Goal: Task Accomplishment & Management: Complete application form

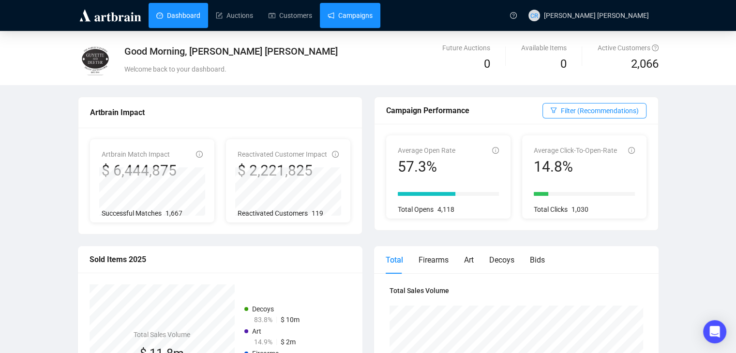
click at [359, 22] on link "Campaigns" at bounding box center [350, 15] width 45 height 25
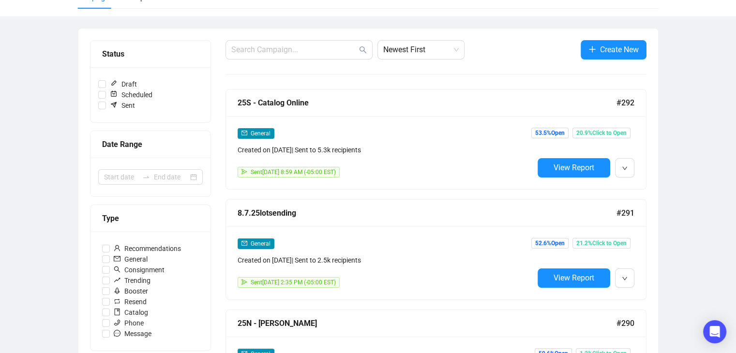
scroll to position [145, 0]
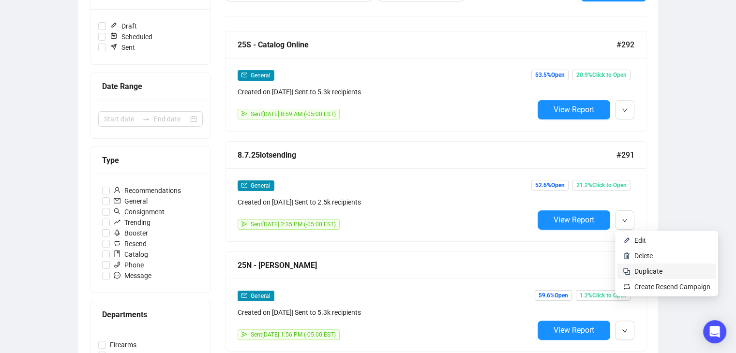
click at [629, 274] on li "Duplicate" at bounding box center [666, 271] width 99 height 15
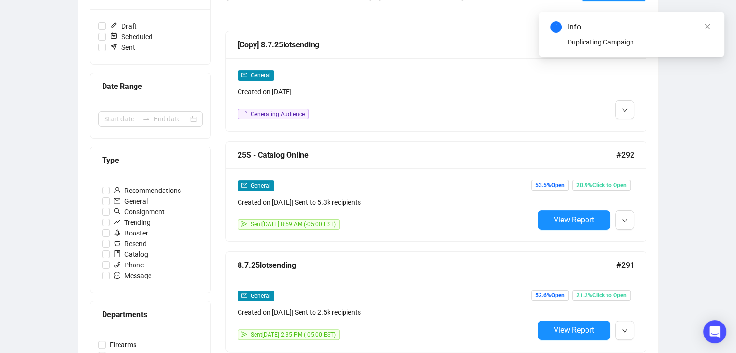
scroll to position [0, 0]
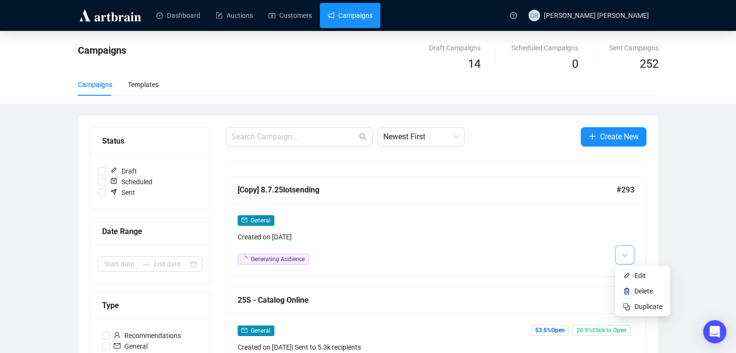
click at [631, 254] on button "button" at bounding box center [624, 254] width 19 height 19
click at [642, 281] on span "Edit" at bounding box center [649, 276] width 28 height 11
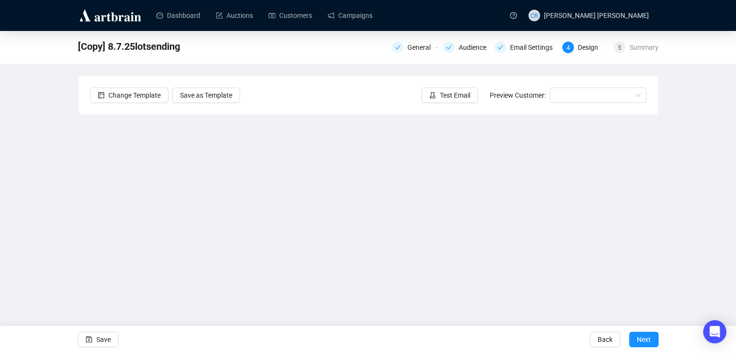
click at [402, 41] on div "General Audience Email Settings 4 Design 5 Summary" at bounding box center [525, 47] width 267 height 14
click at [407, 50] on div "General" at bounding box center [415, 48] width 46 height 12
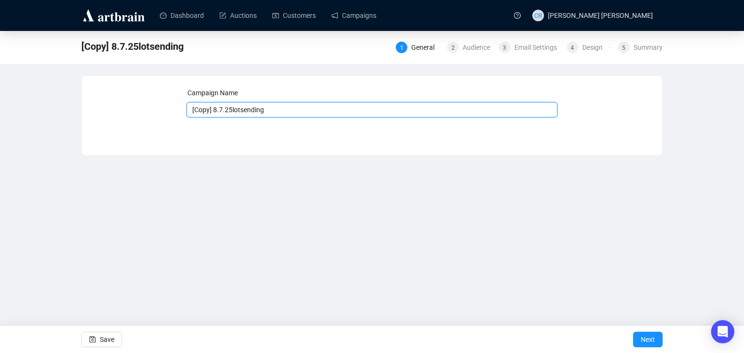
drag, startPoint x: 220, startPoint y: 111, endPoint x: 81, endPoint y: 78, distance: 142.7
click at [81, 78] on div "[Copy] 8.7.25lotsending 1 General 2 Audience 3 Email Settings 4 Design 5 Summar…" at bounding box center [372, 93] width 744 height 125
type input "8.14.25lotsending"
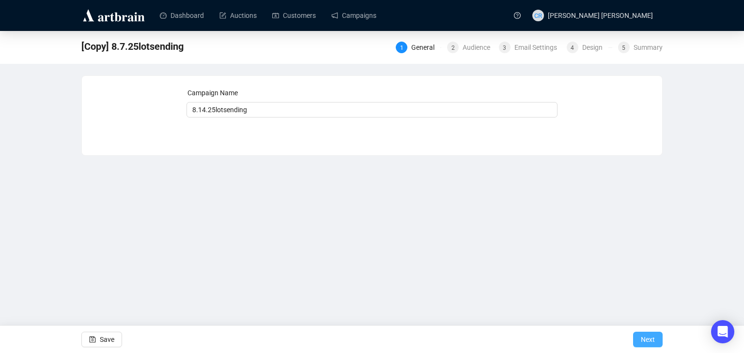
click at [656, 338] on button "Next" at bounding box center [648, 339] width 30 height 15
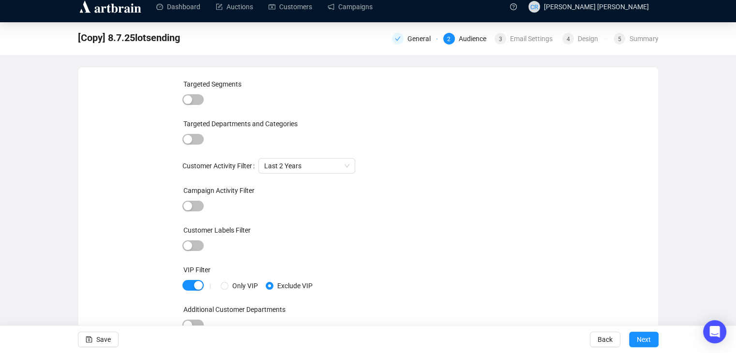
scroll to position [12, 0]
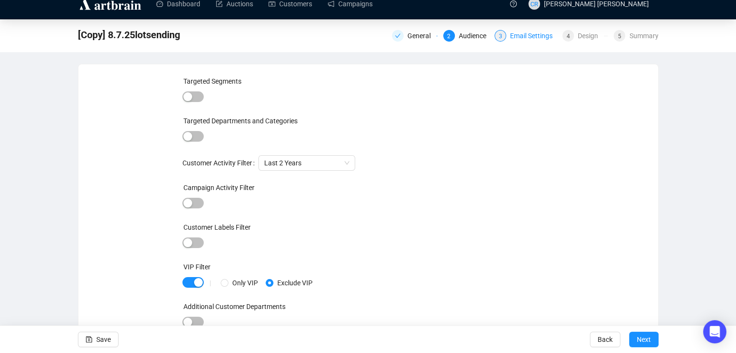
click at [511, 37] on div "Email Settings" at bounding box center [534, 36] width 48 height 12
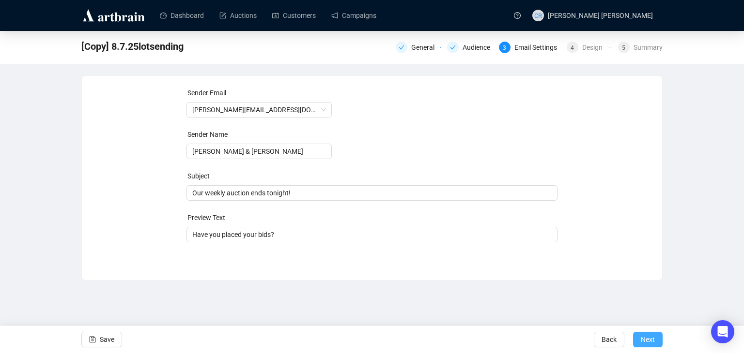
click at [650, 341] on span "Next" at bounding box center [647, 339] width 14 height 27
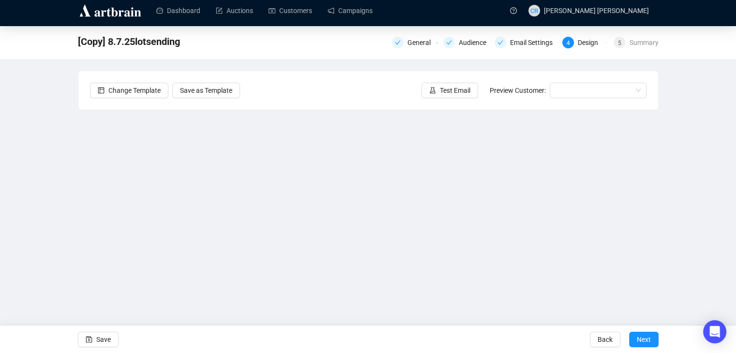
scroll to position [6, 0]
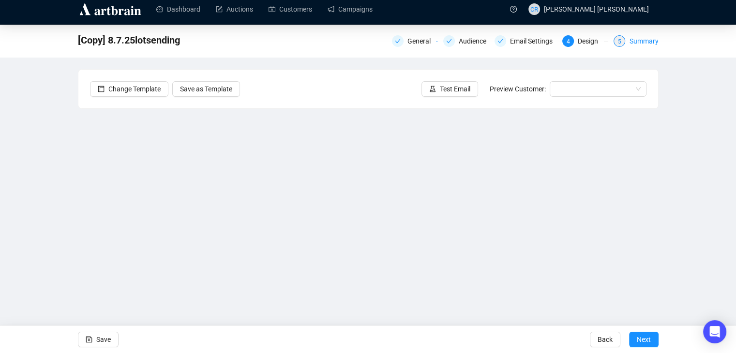
click at [624, 42] on div "5" at bounding box center [620, 41] width 12 height 12
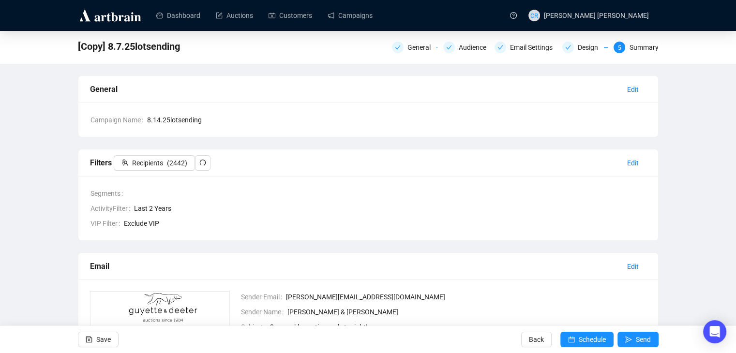
click at [562, 40] on div "General Audience Email Settings Design 5 Summary" at bounding box center [525, 47] width 267 height 14
click at [384, 53] on div "[Copy] 8.7.25lotsending General Audience Email Settings Design 5 Summary" at bounding box center [368, 46] width 581 height 19
click at [405, 54] on div "General Audience Email Settings Design 5 Summary" at bounding box center [525, 46] width 267 height 15
click at [407, 49] on div "General" at bounding box center [415, 48] width 46 height 12
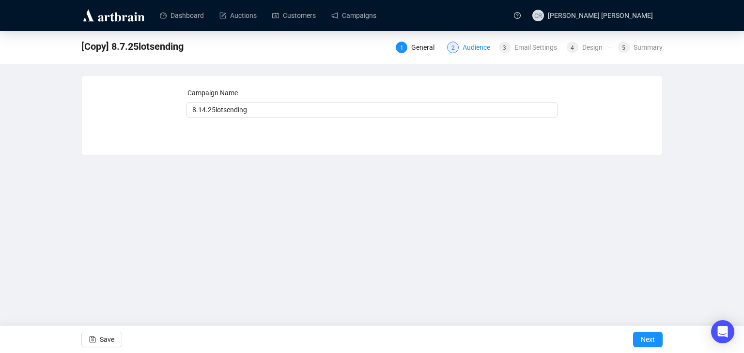
click at [461, 45] on div "2 Audience" at bounding box center [470, 48] width 46 height 12
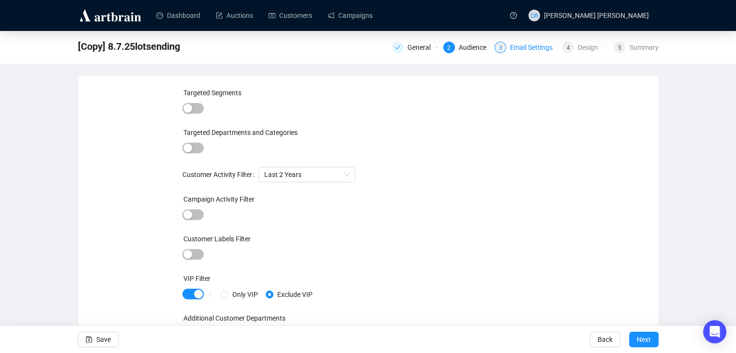
click at [520, 50] on div "Email Settings" at bounding box center [534, 48] width 48 height 12
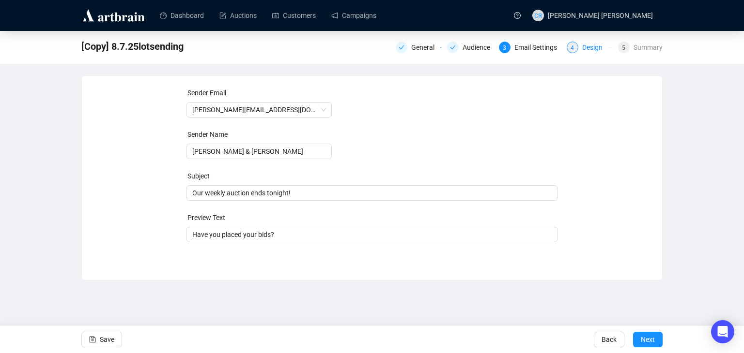
click at [578, 46] on div "4" at bounding box center [572, 48] width 12 height 12
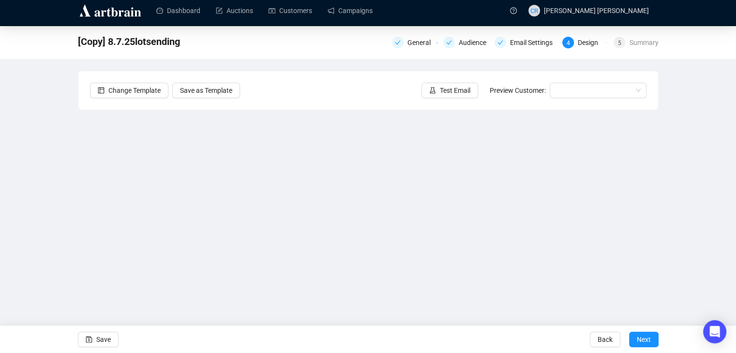
scroll to position [6, 0]
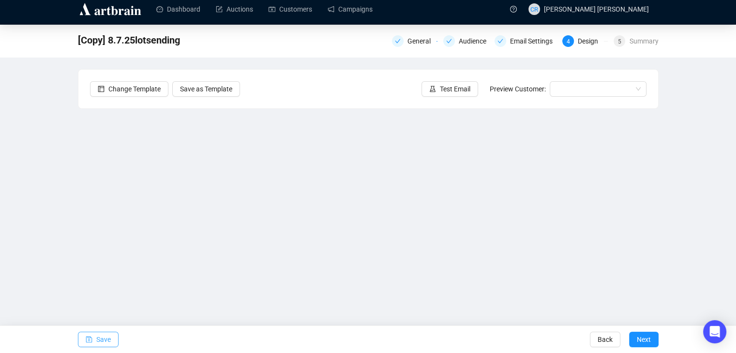
click at [114, 337] on button "Save" at bounding box center [98, 339] width 41 height 15
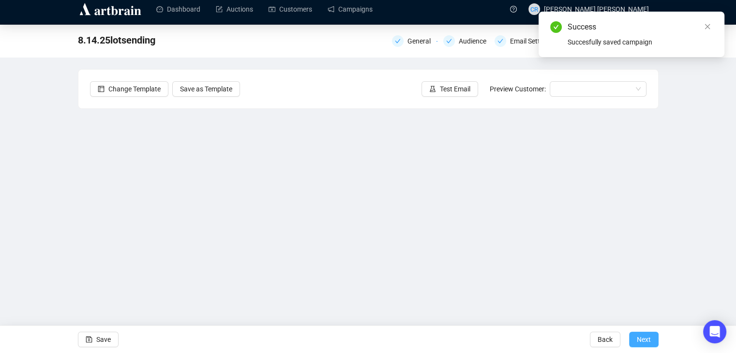
click at [632, 335] on button "Next" at bounding box center [644, 339] width 30 height 15
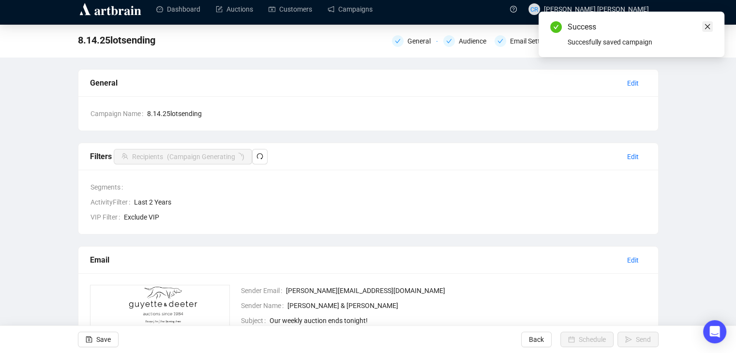
click at [707, 27] on icon "close" at bounding box center [707, 26] width 7 height 7
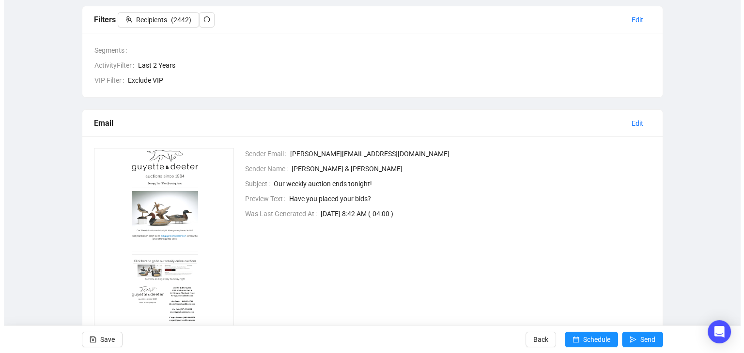
scroll to position [152, 0]
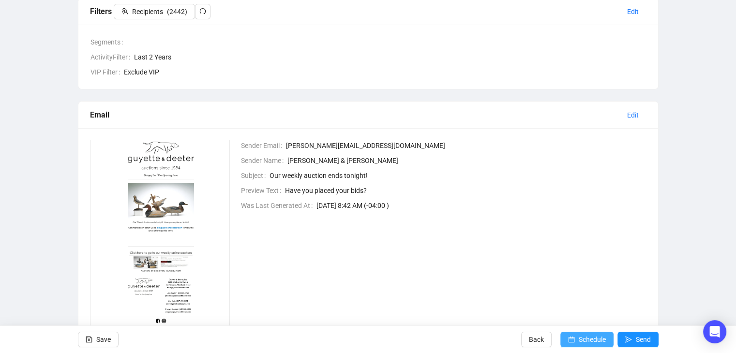
click at [582, 338] on span "Schedule" at bounding box center [592, 339] width 27 height 27
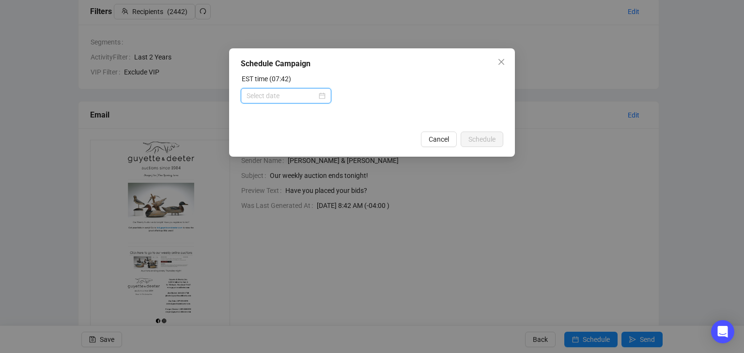
click at [289, 95] on input at bounding box center [281, 96] width 70 height 11
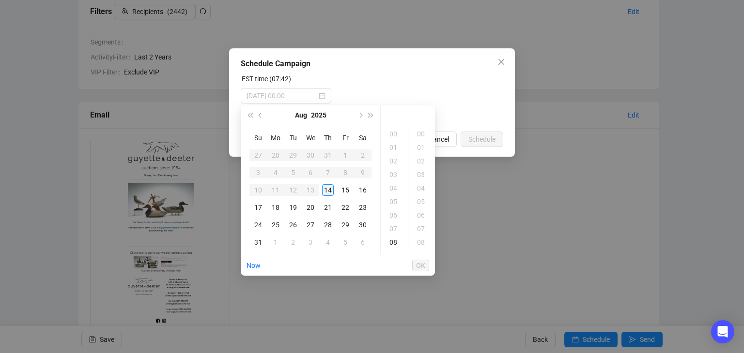
click at [327, 190] on div "14" at bounding box center [328, 190] width 12 height 12
click at [399, 217] on div "14" at bounding box center [393, 216] width 23 height 14
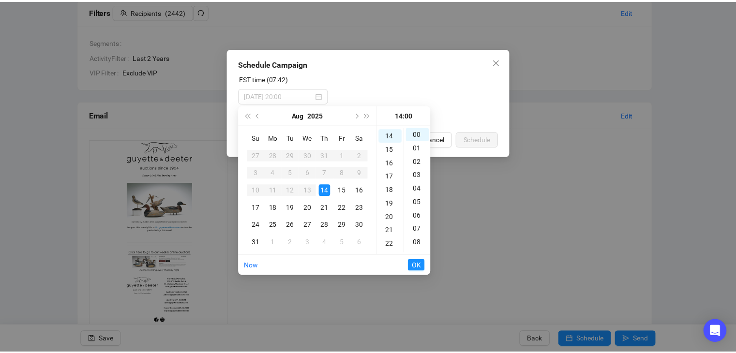
scroll to position [190, 0]
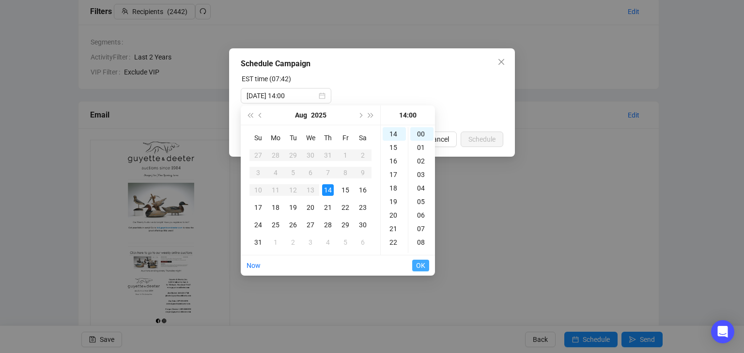
click at [419, 268] on span "OK" at bounding box center [420, 266] width 9 height 18
type input "[DATE] 15:00"
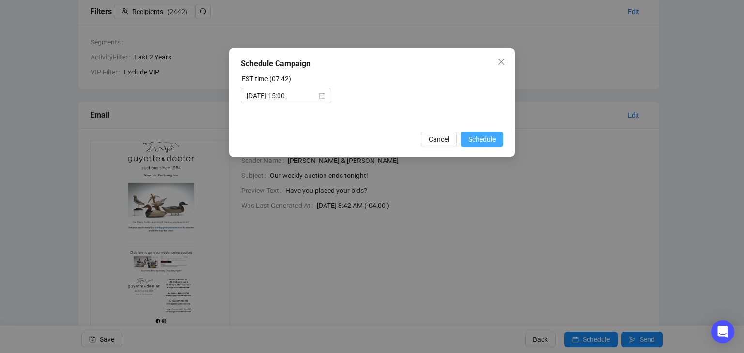
click at [474, 139] on span "Schedule" at bounding box center [481, 139] width 27 height 11
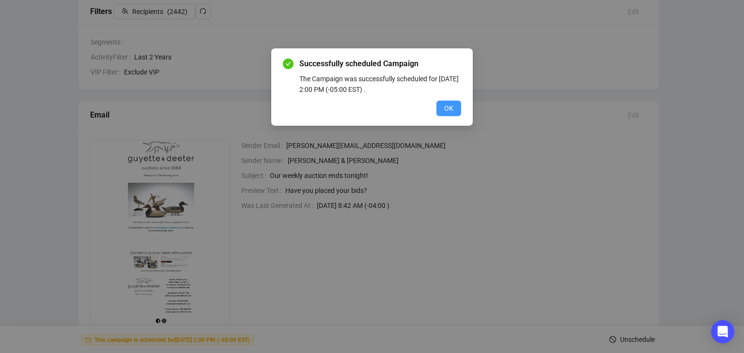
click at [456, 108] on button "OK" at bounding box center [448, 108] width 25 height 15
